Goal: Information Seeking & Learning: Learn about a topic

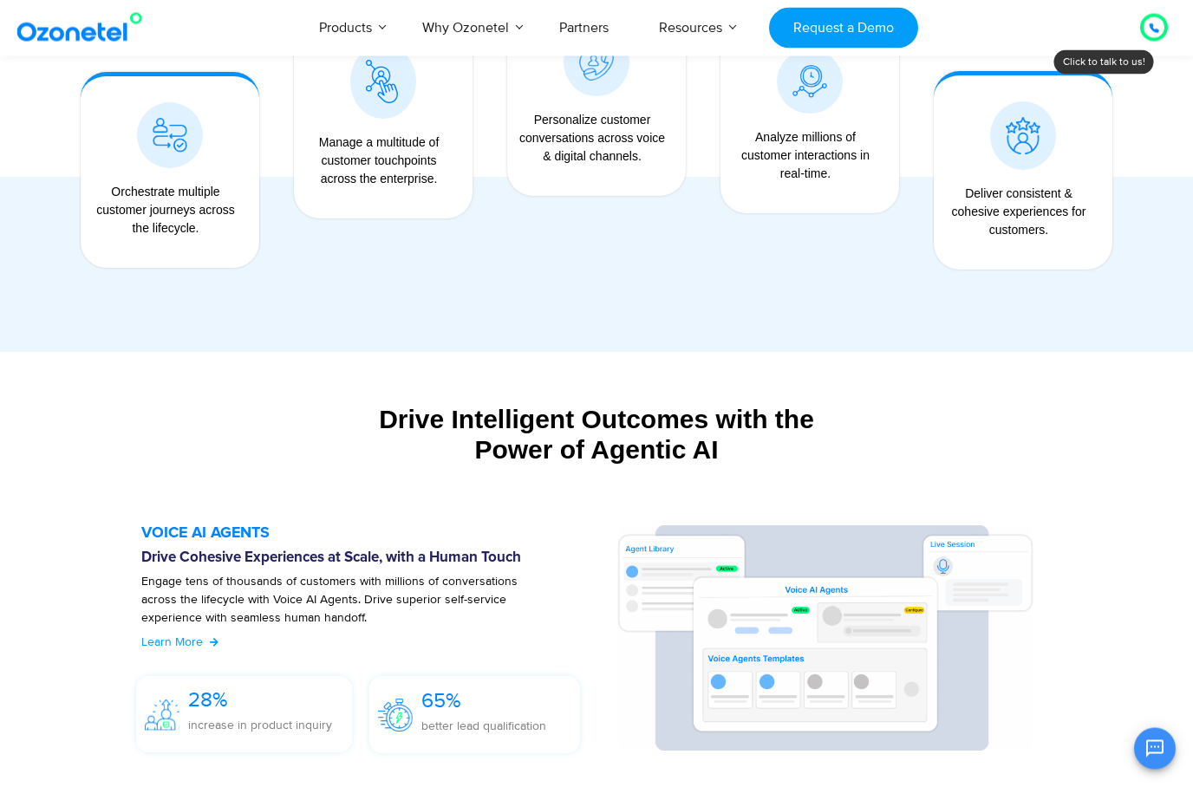
scroll to position [1621, 0]
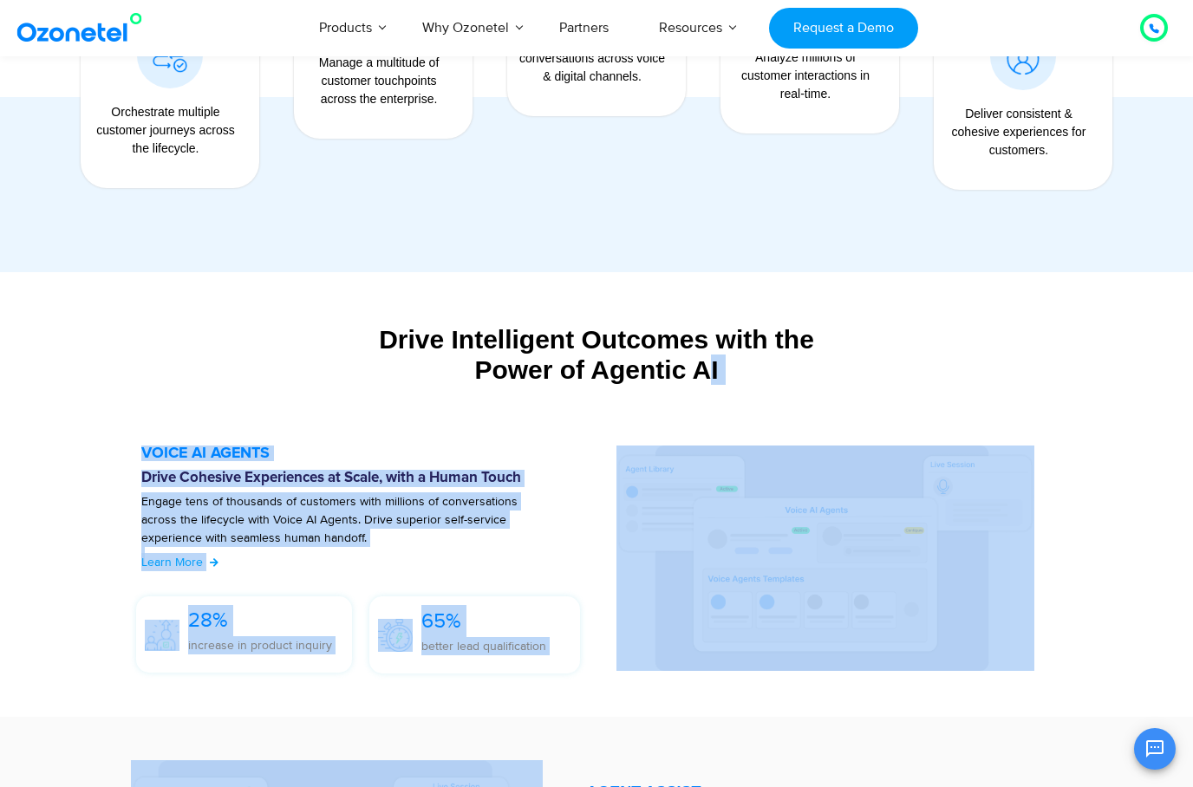
click at [608, 687] on section "VOICE AI AGENTS Drive Cohesive Experiences at Scale, with a Human Touch Engage …" at bounding box center [597, 563] width 980 height 271
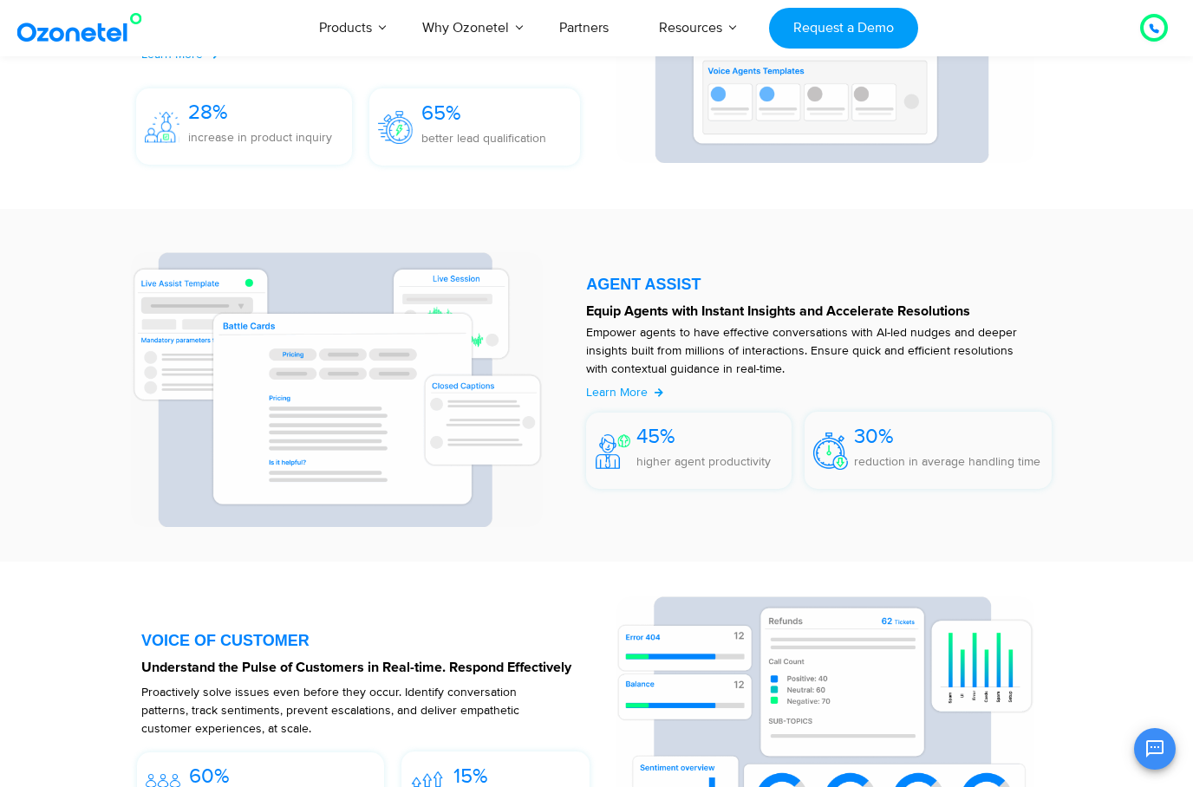
scroll to position [2125, 0]
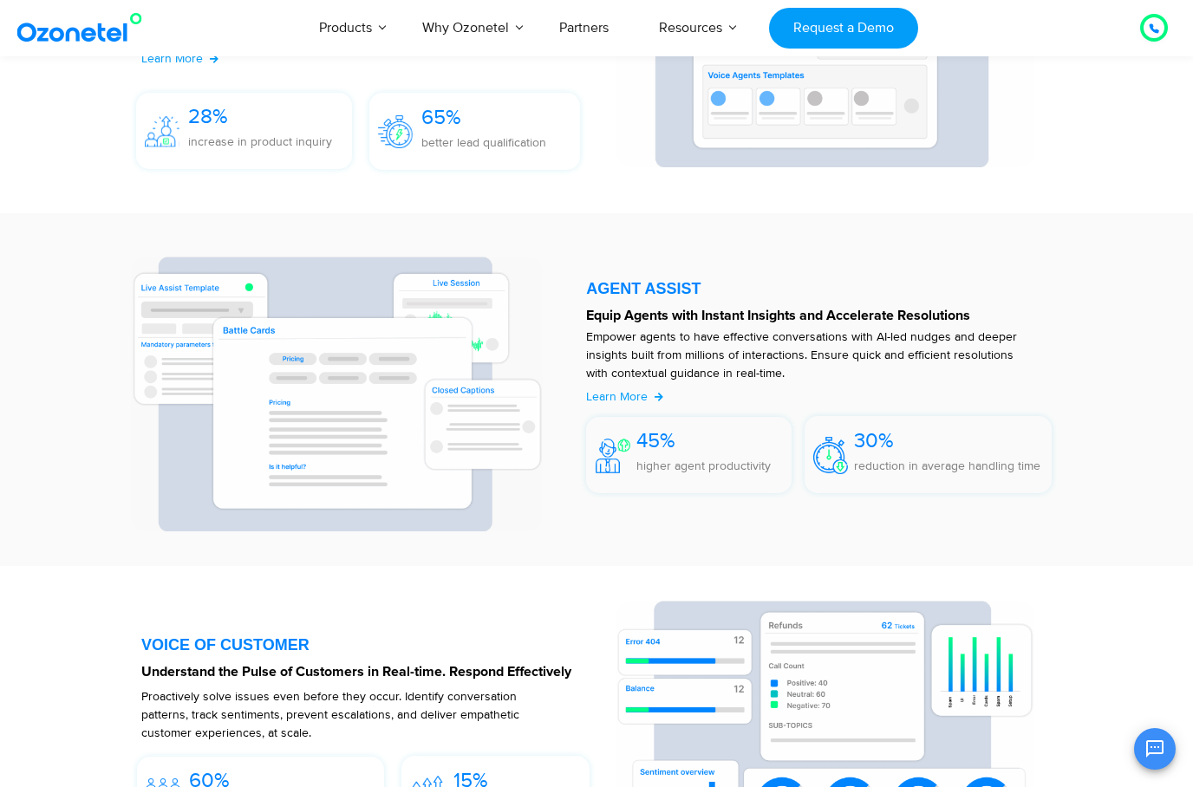
click at [748, 531] on div at bounding box center [824, 390] width 492 height 284
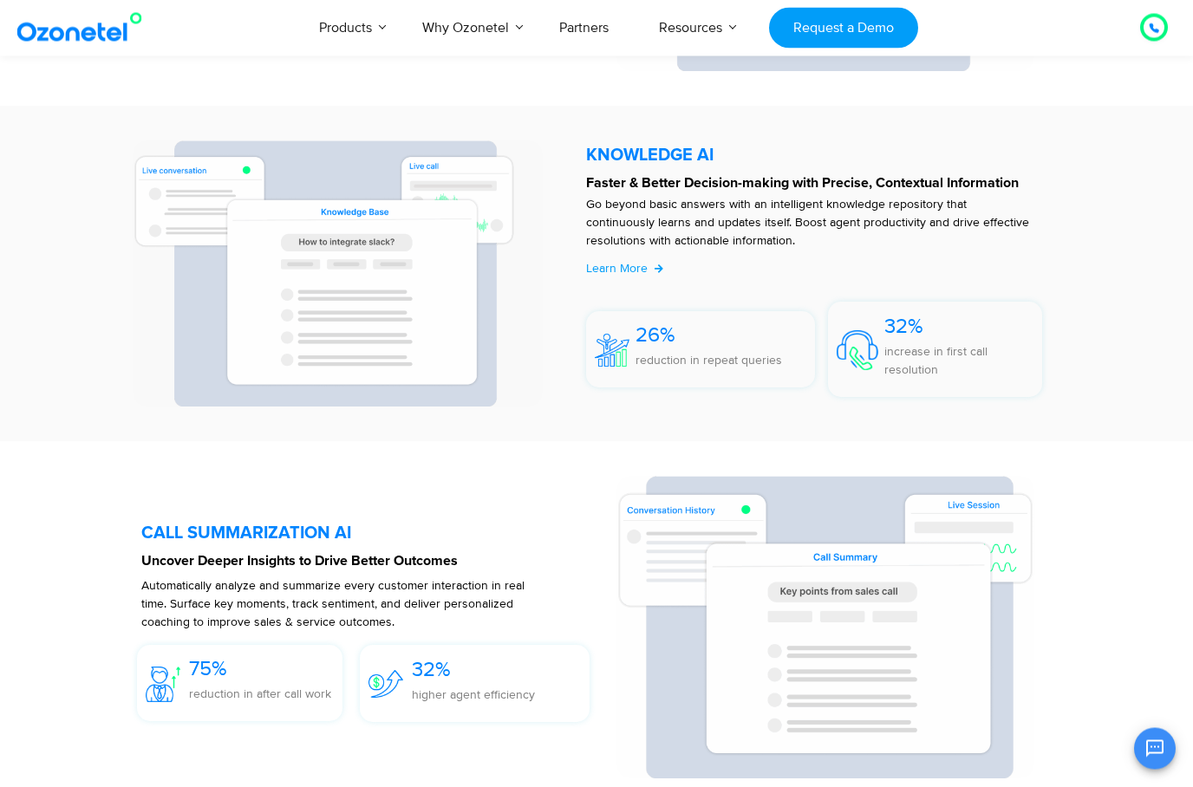
scroll to position [3621, 0]
click at [517, 781] on section "CALL SUMMARIZATION AI Uncover Deeper Insights to Drive Better Outcomes Automati…" at bounding box center [597, 627] width 980 height 337
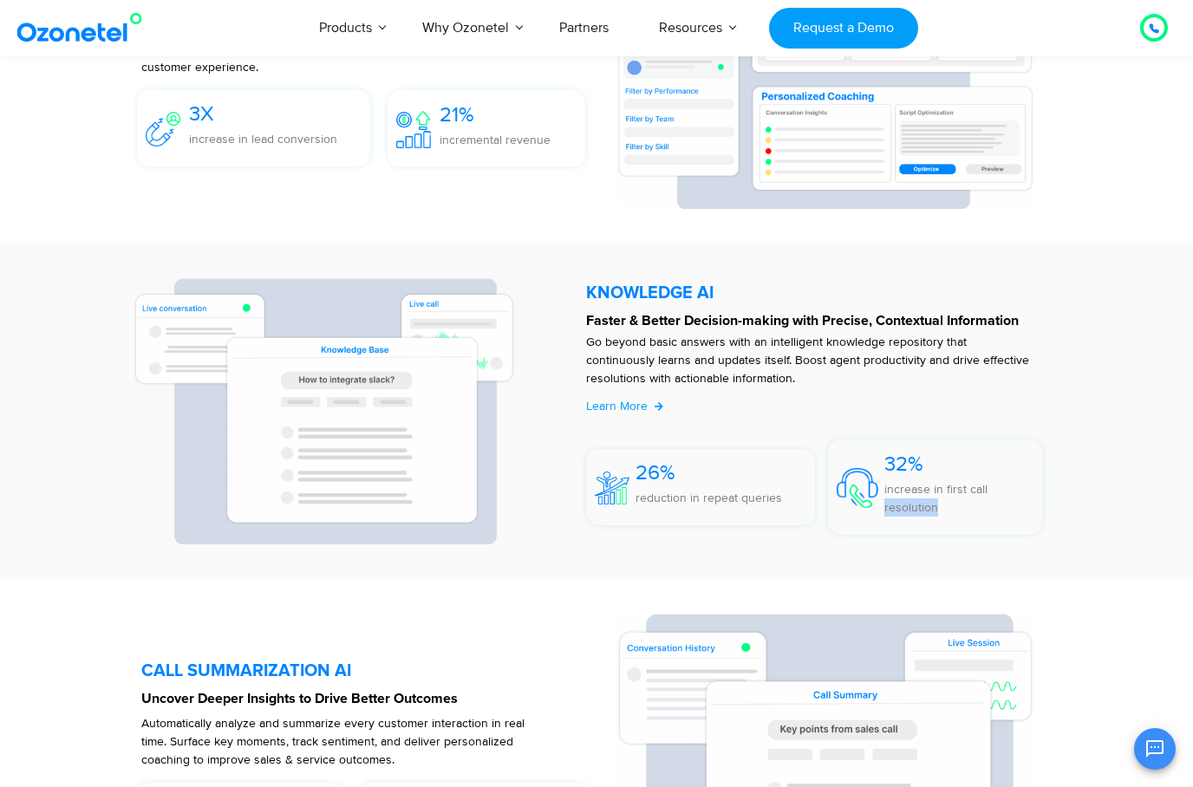
scroll to position [3482, 0]
click at [648, 600] on section "CALL SUMMARIZATION AI Uncover Deeper Insights to Drive Better Outcomes Automati…" at bounding box center [597, 766] width 980 height 337
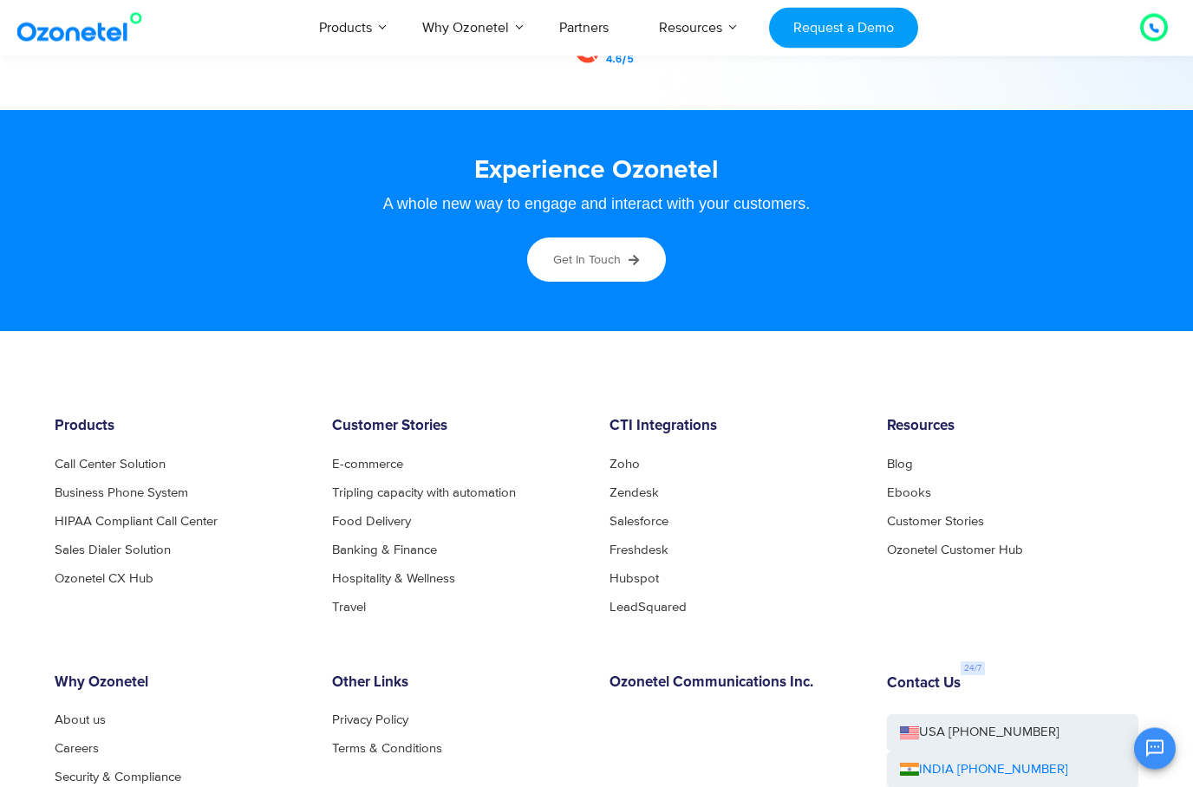
scroll to position [9149, 0]
click at [379, 487] on link "Tripling capacity with automation" at bounding box center [428, 493] width 193 height 13
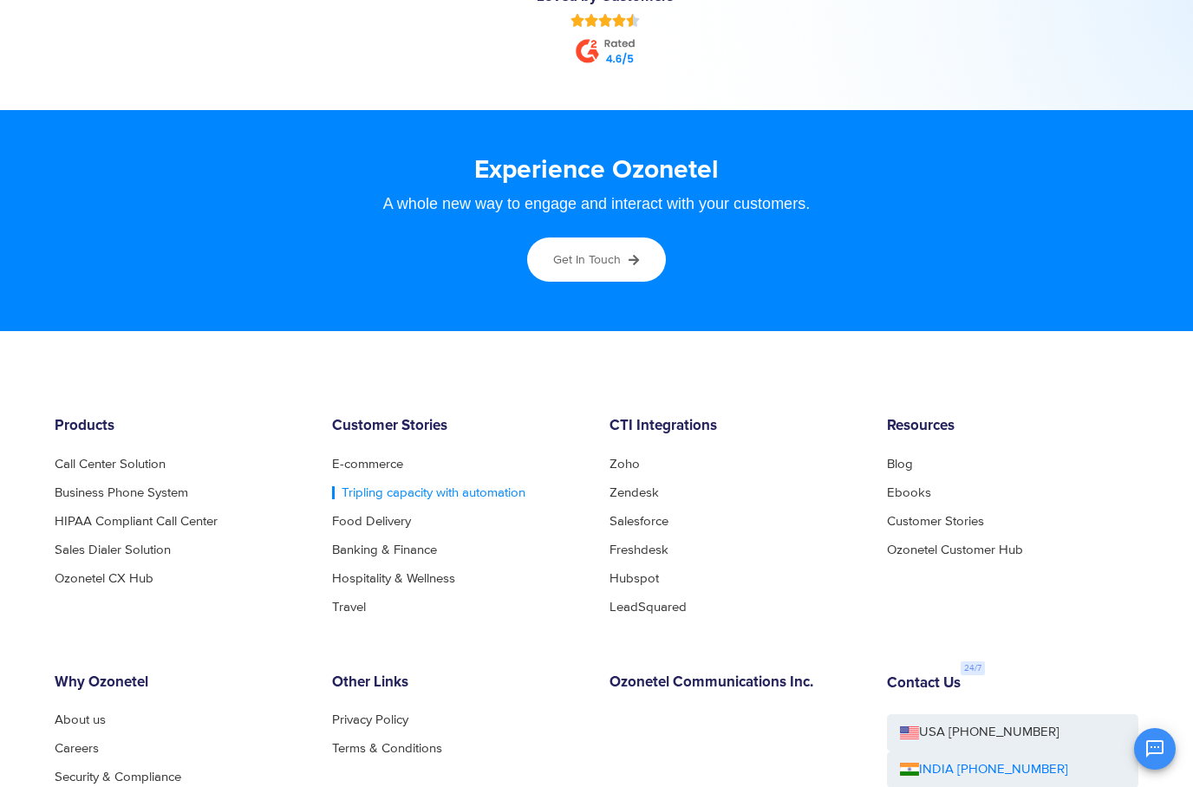
scroll to position [9218, 0]
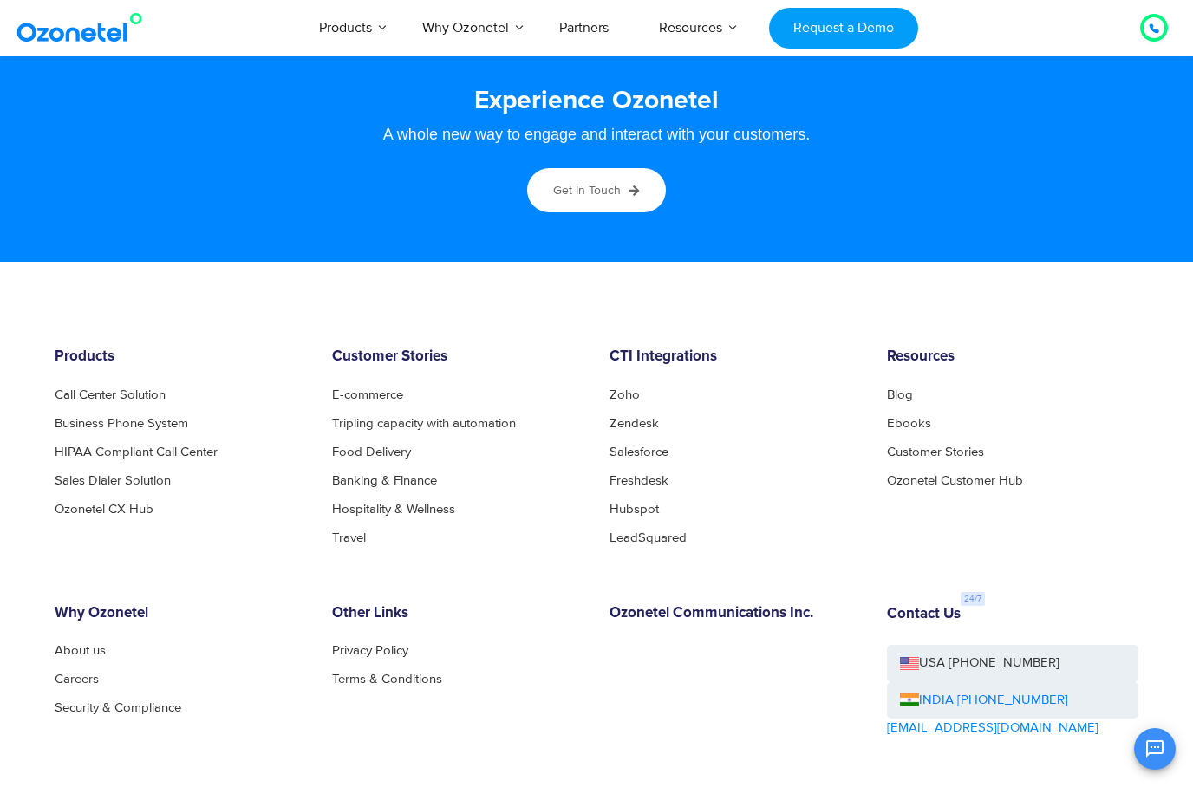
click at [415, 389] on li "E-commerce" at bounding box center [458, 395] width 252 height 13
click at [382, 389] on link "E-commerce" at bounding box center [372, 395] width 81 height 13
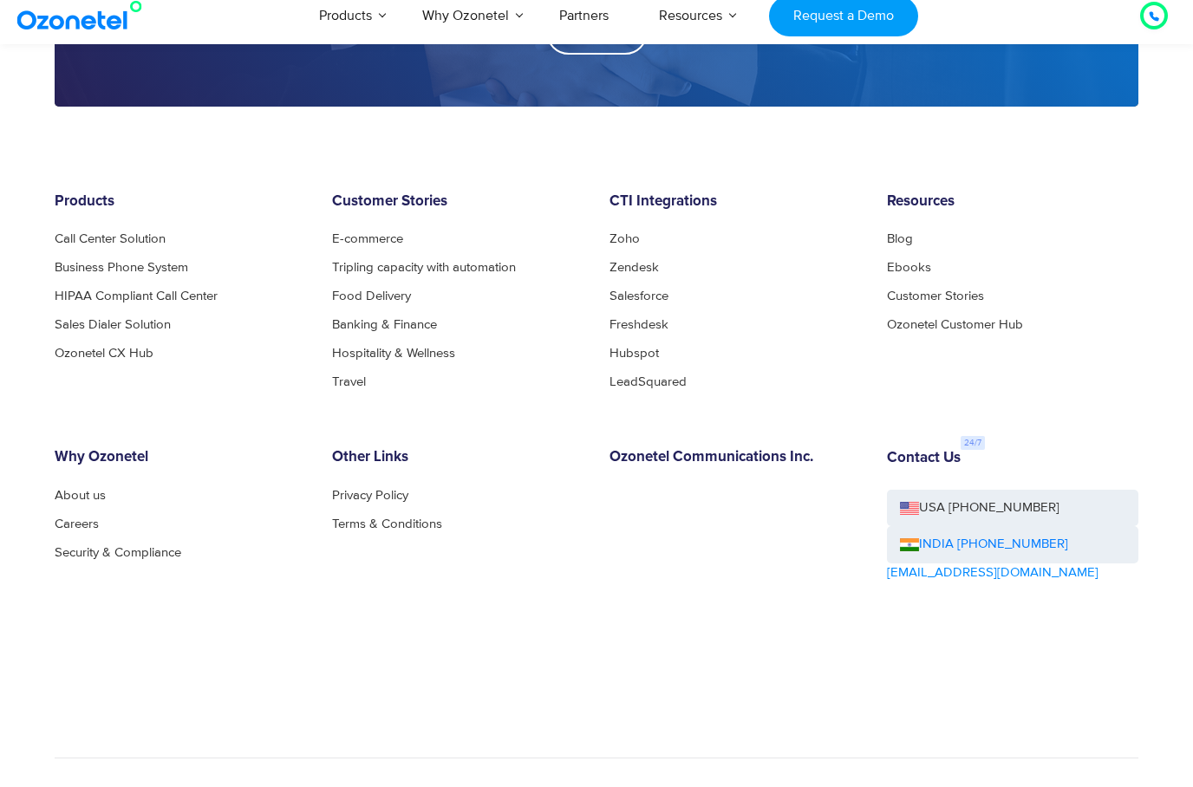
scroll to position [3024, 0]
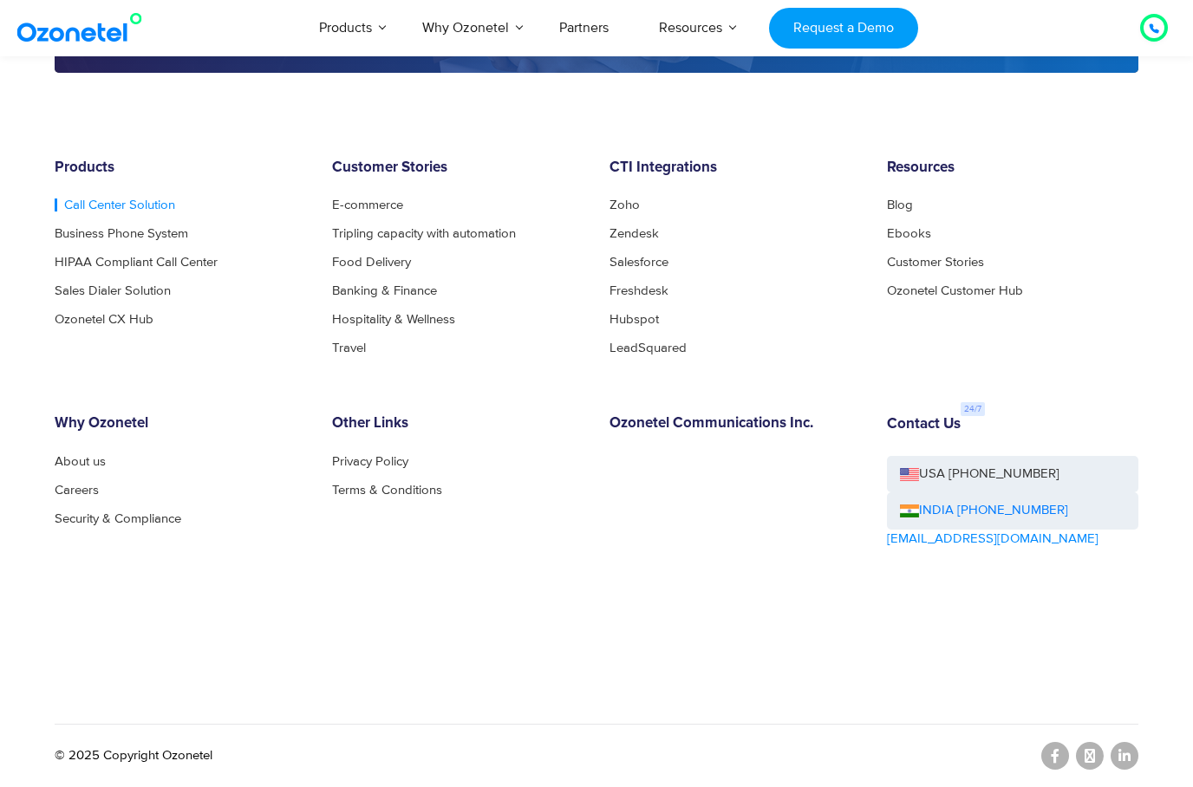
click at [77, 212] on link "Call Center Solution" at bounding box center [115, 205] width 121 height 13
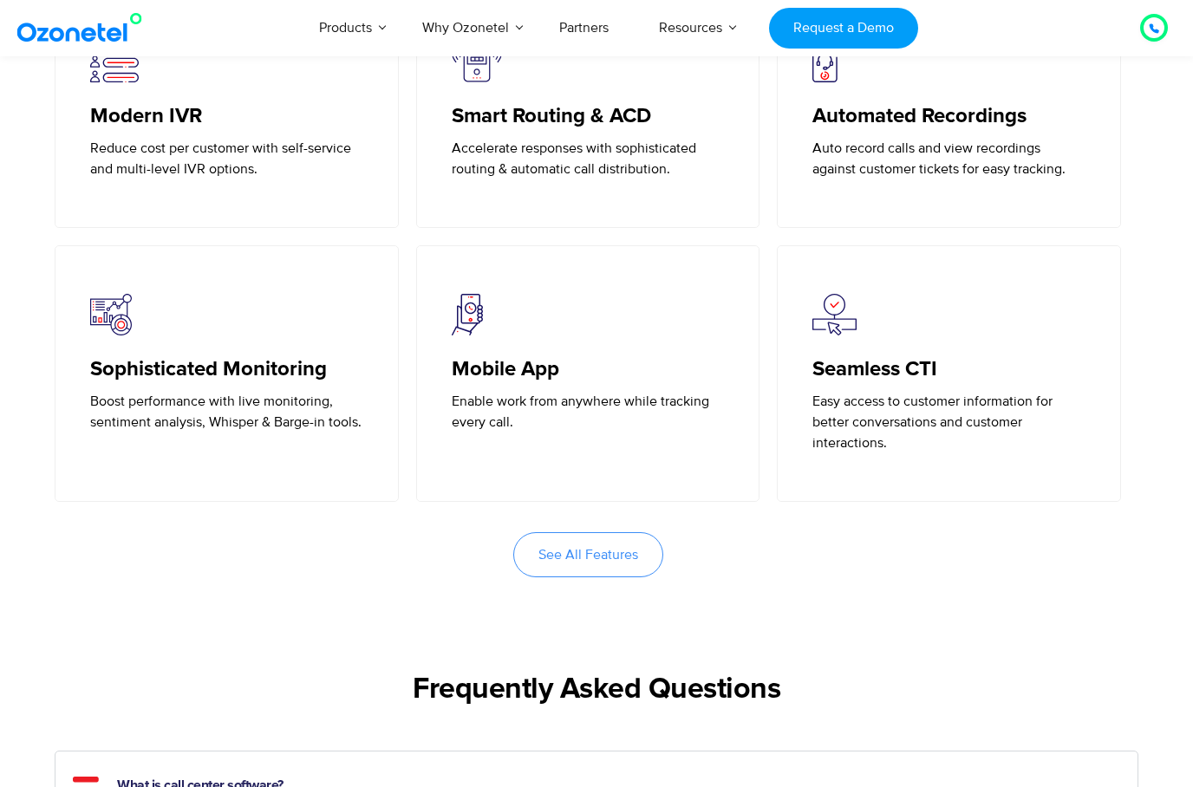
scroll to position [4028, 0]
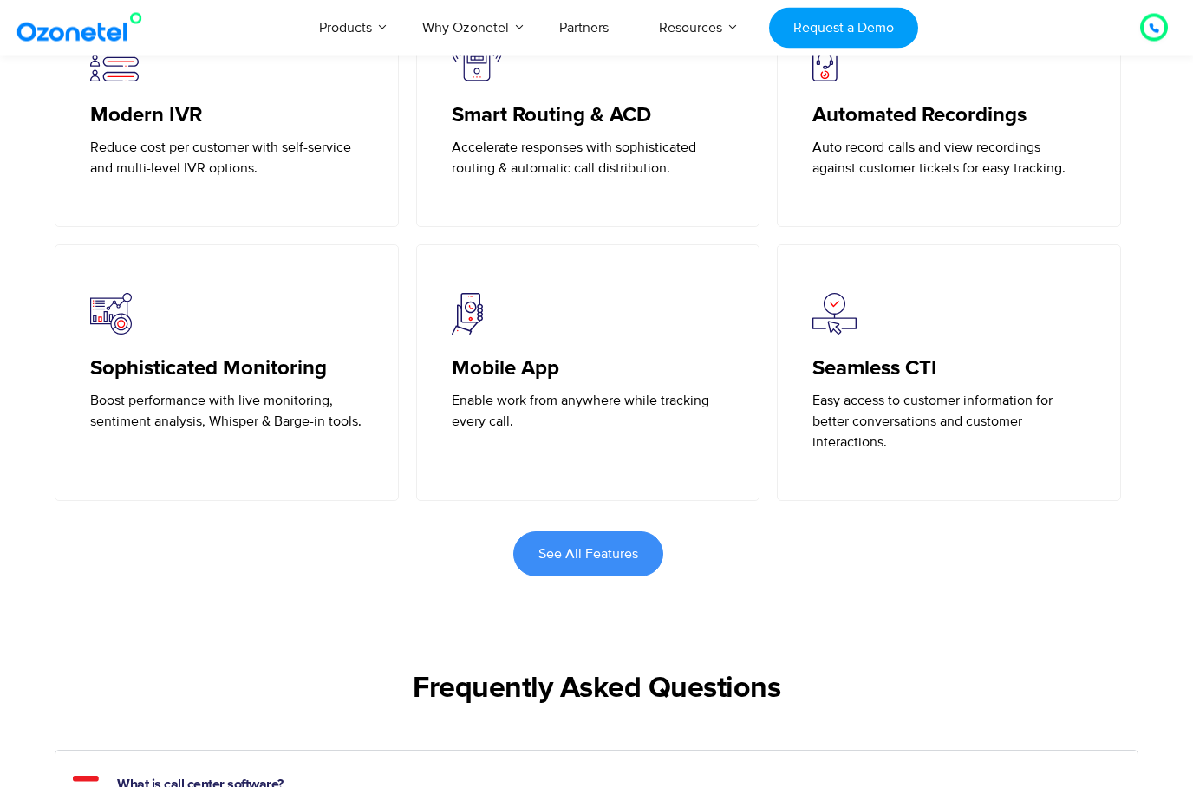
click at [613, 557] on span "See All Features" at bounding box center [589, 555] width 100 height 14
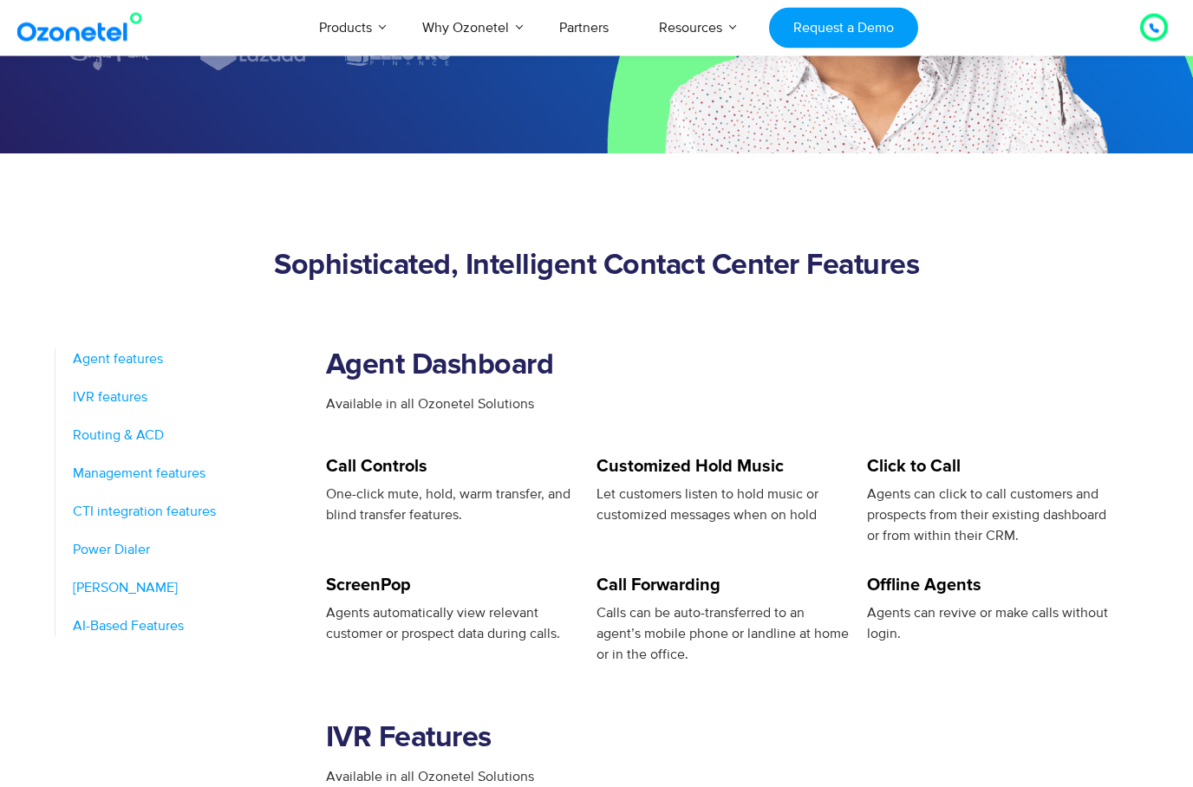
scroll to position [522, 0]
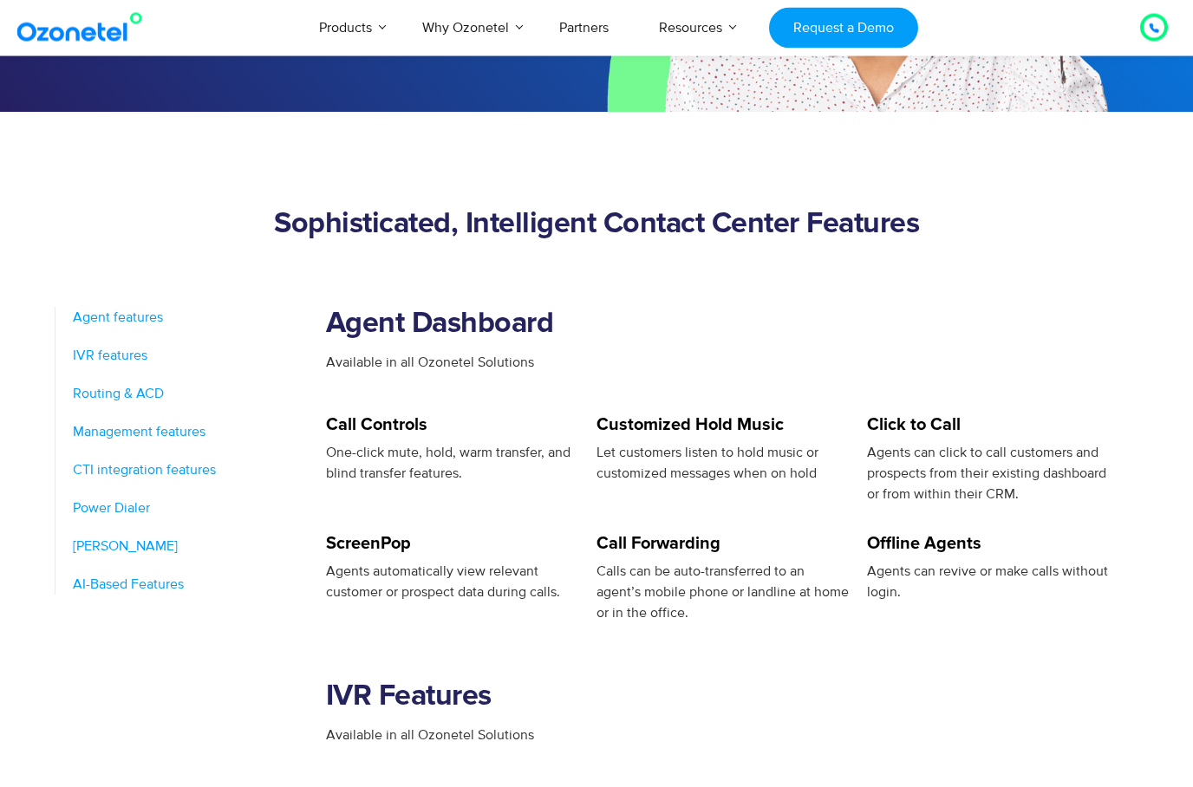
click at [157, 434] on span "Management features" at bounding box center [139, 432] width 133 height 21
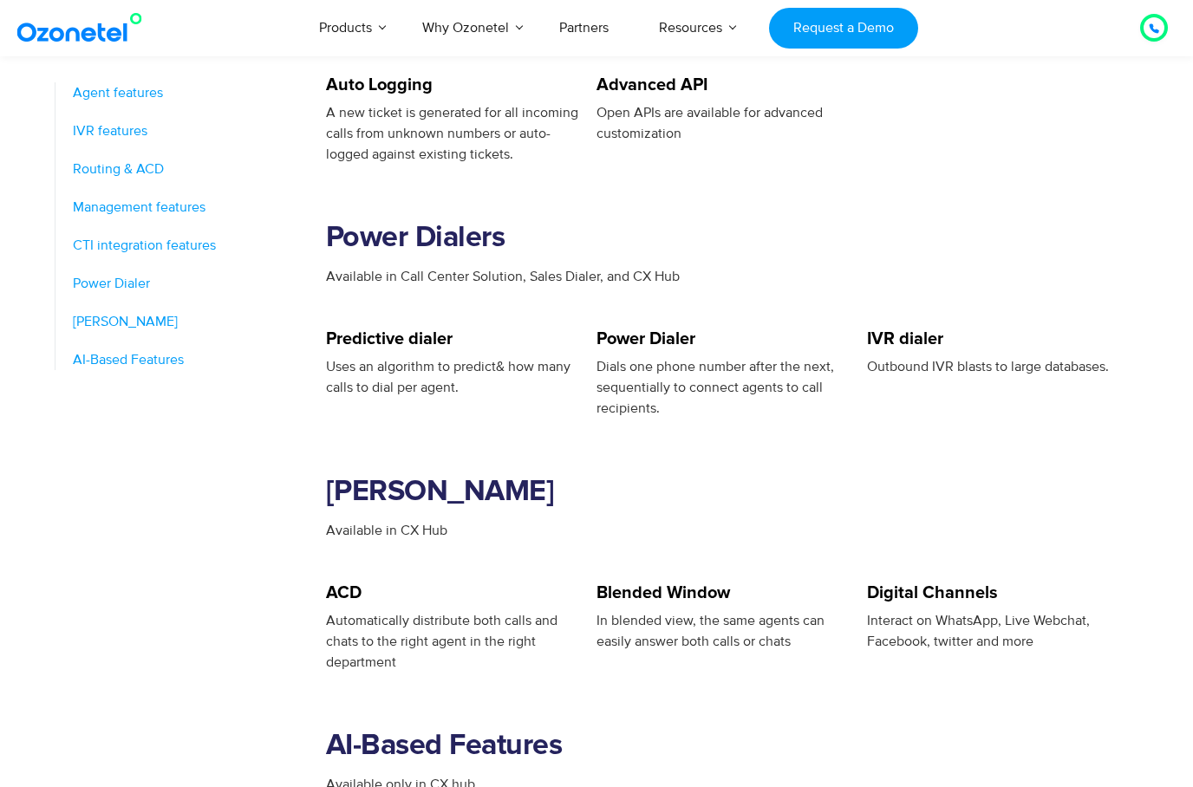
scroll to position [2243, 0]
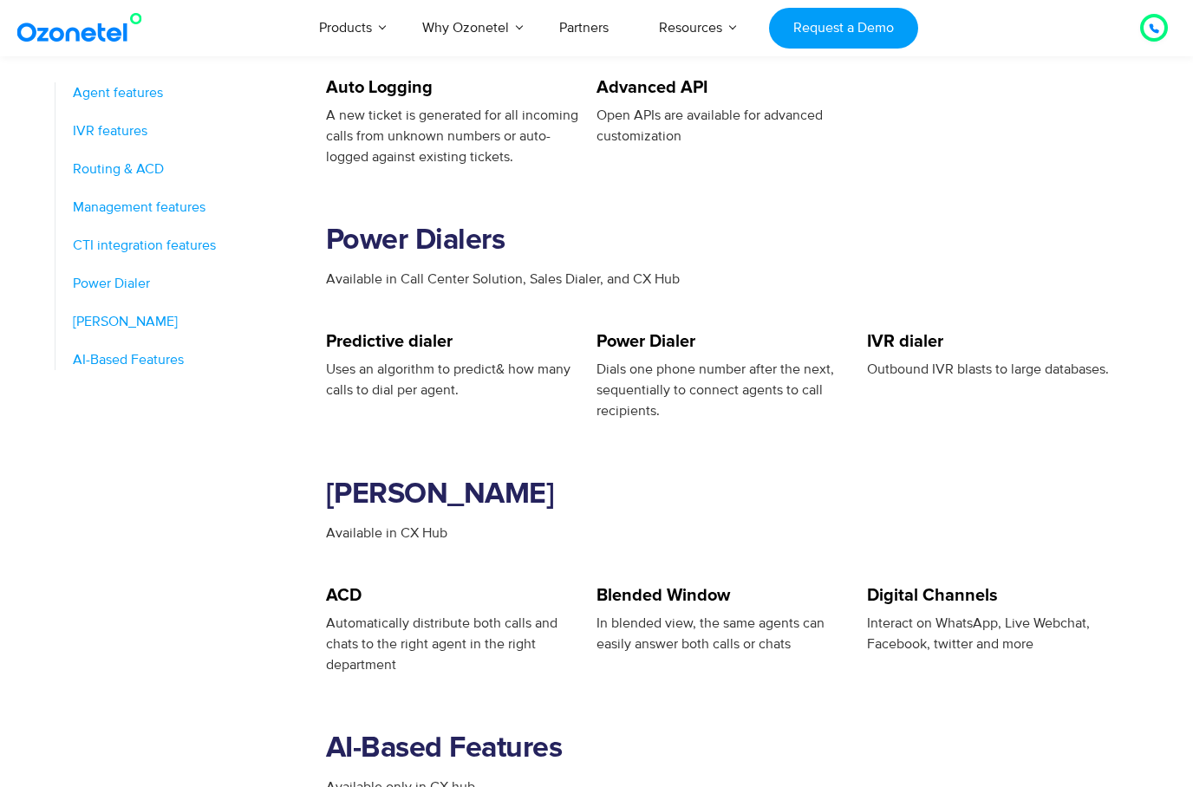
click at [637, 551] on div "Available in CX Hub" at bounding box center [732, 555] width 813 height 64
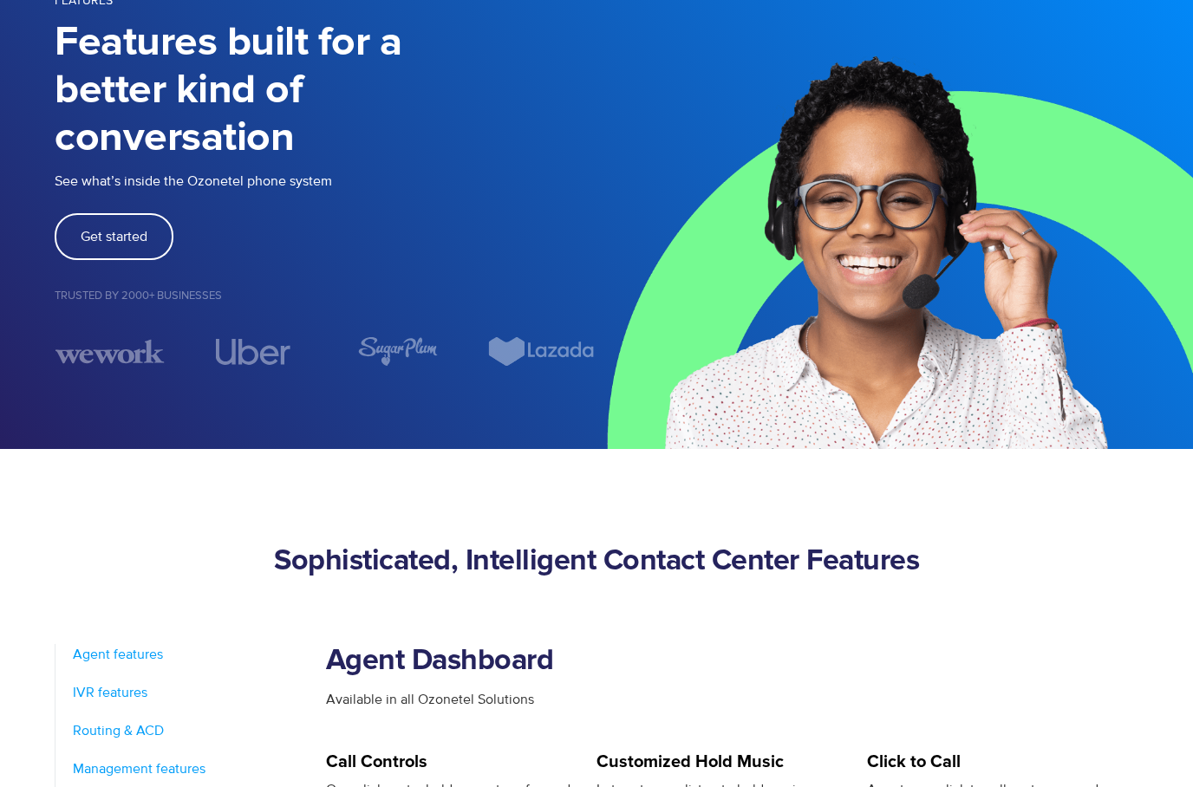
scroll to position [0, 0]
